Goal: Information Seeking & Learning: Learn about a topic

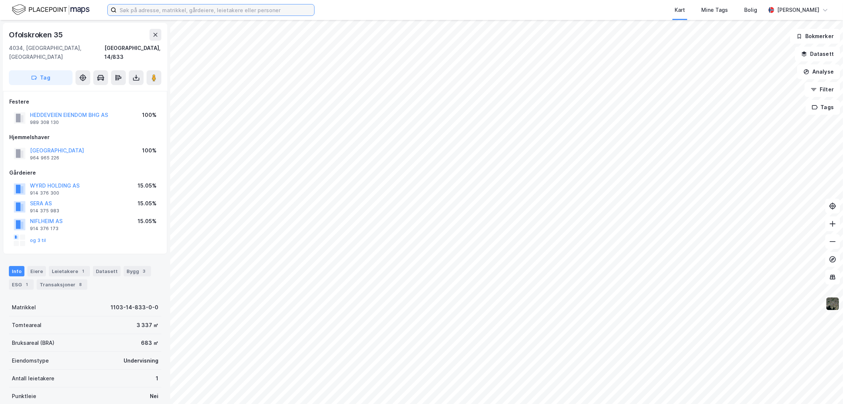
click at [180, 14] on input at bounding box center [216, 9] width 198 height 11
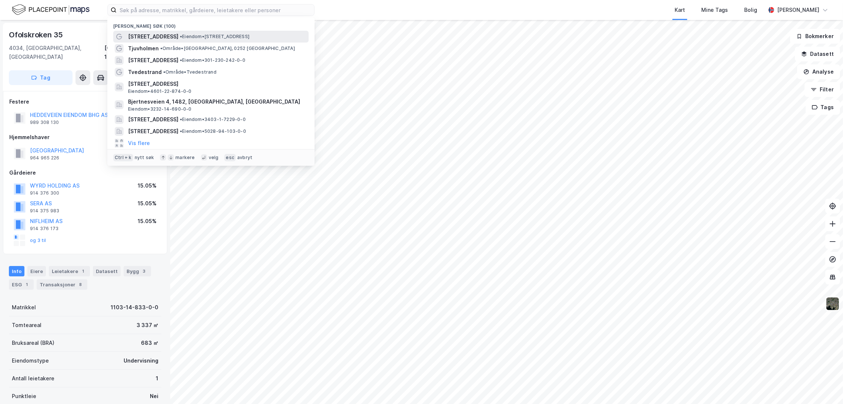
click at [164, 32] on span "[STREET_ADDRESS]" at bounding box center [153, 36] width 50 height 9
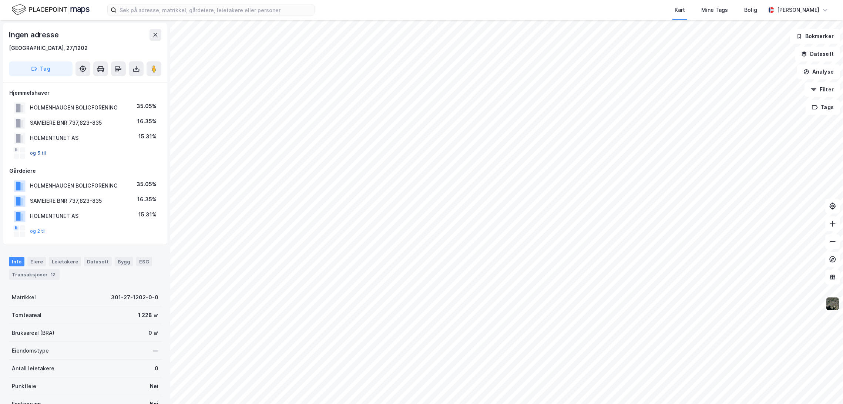
click at [0, 0] on button "og 5 til" at bounding box center [0, 0] width 0 height 0
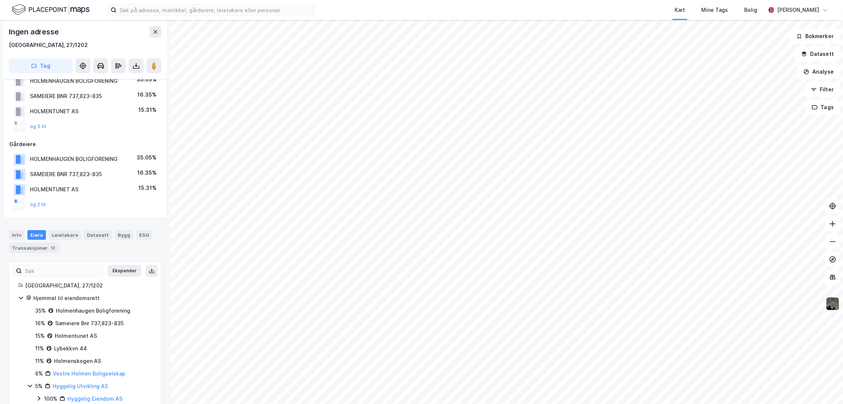
scroll to position [57, 0]
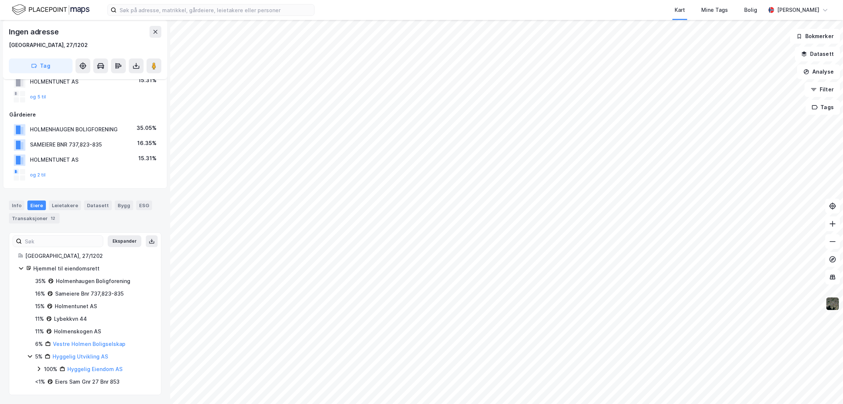
click at [29, 358] on icon at bounding box center [30, 357] width 6 height 6
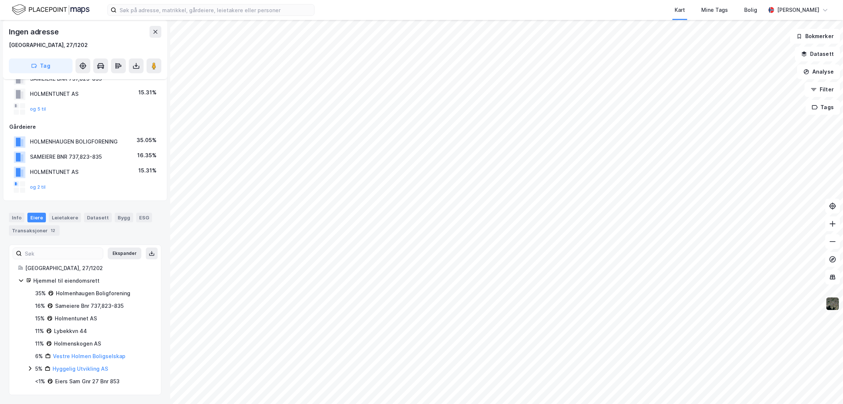
click at [85, 381] on div "Eiers Sam Gnr 27 Bnr 853" at bounding box center [87, 381] width 64 height 9
click at [34, 380] on div "<1% Eiers [PERSON_NAME] 27 Bnr 853" at bounding box center [89, 381] width 125 height 9
click at [37, 381] on div "<1%" at bounding box center [40, 381] width 10 height 9
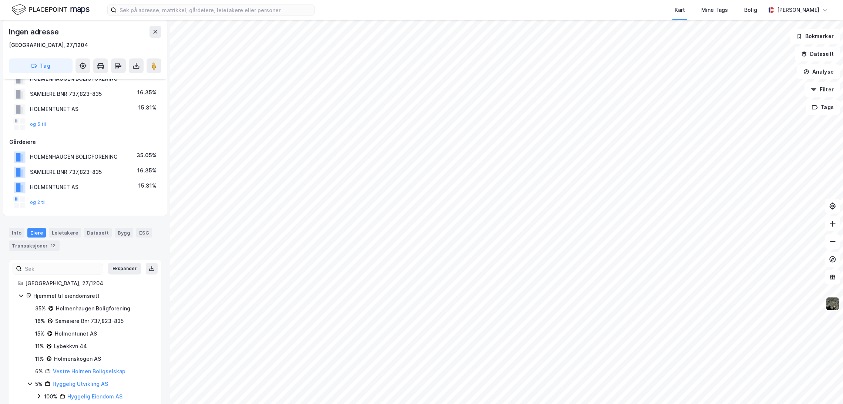
scroll to position [57, 0]
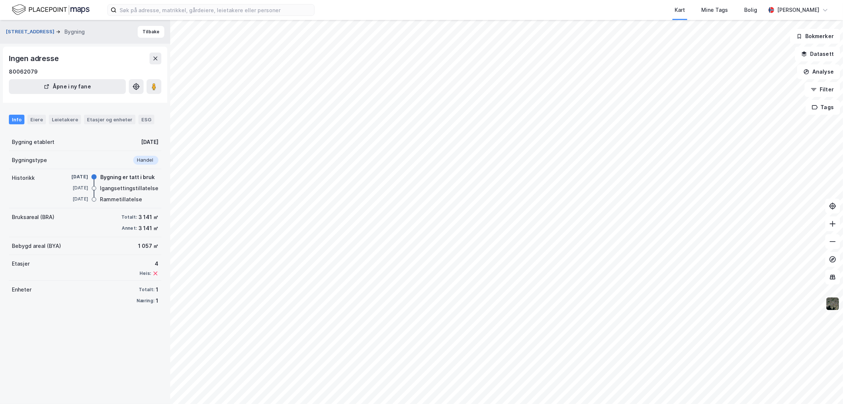
click at [27, 33] on button "[STREET_ADDRESS]" at bounding box center [31, 31] width 50 height 7
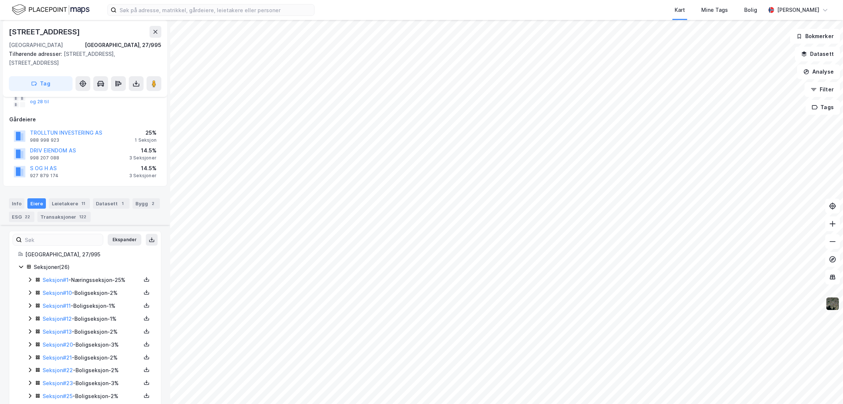
scroll to position [53, 0]
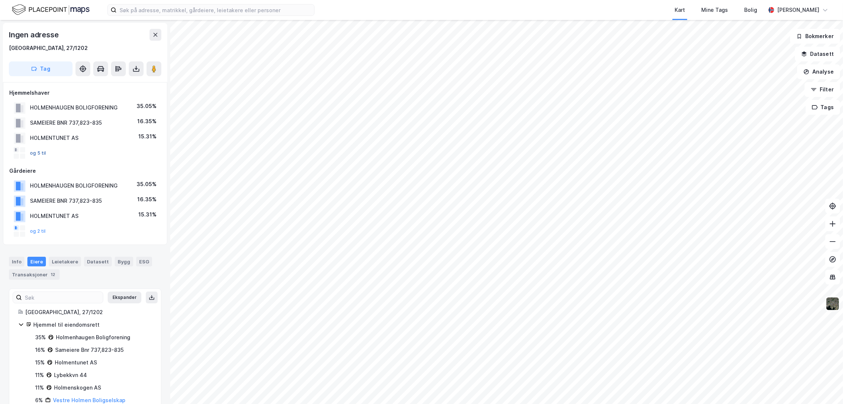
click at [0, 0] on button "og 5 til" at bounding box center [0, 0] width 0 height 0
